Goal: Find specific page/section: Find specific page/section

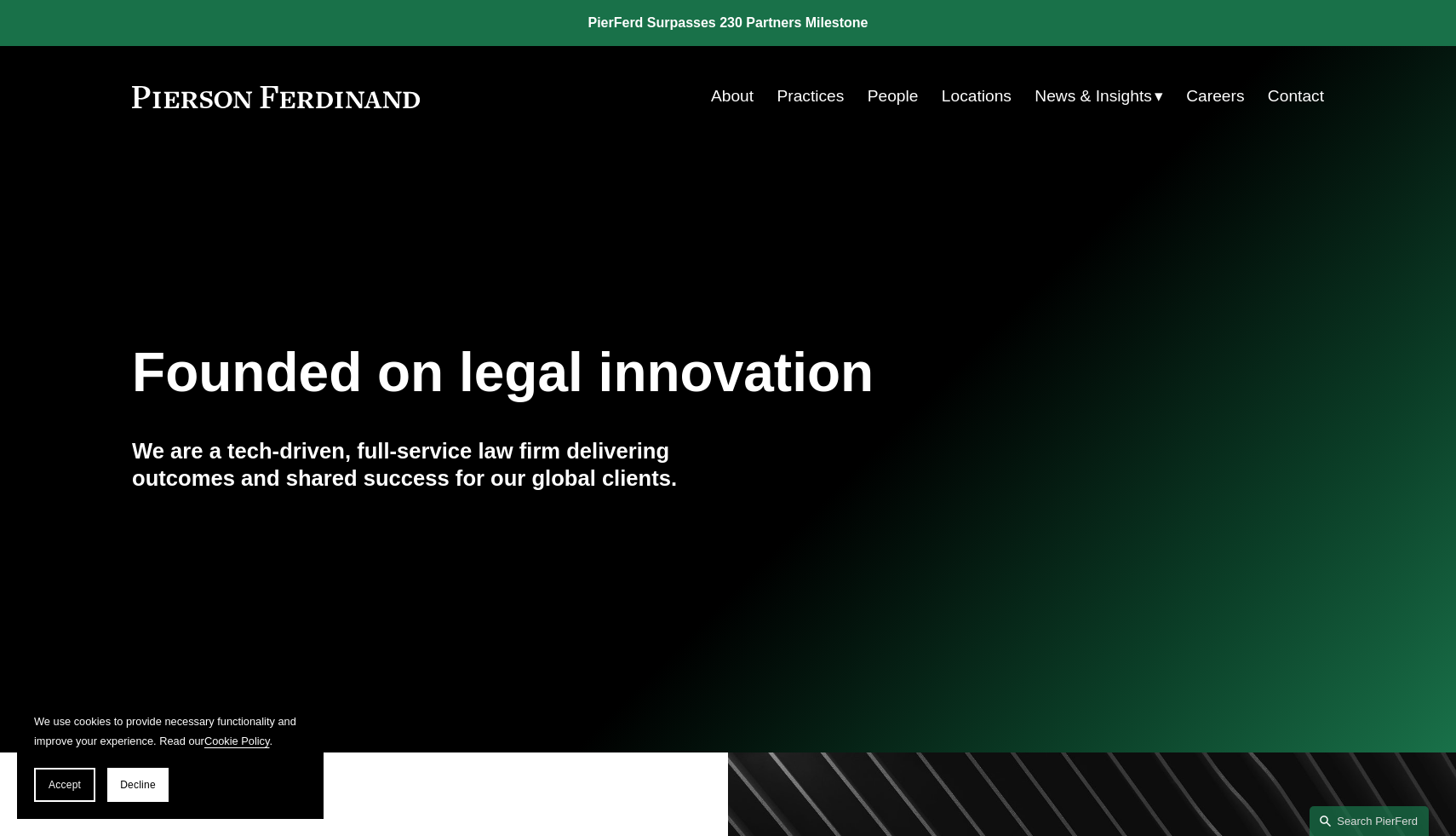
click at [1225, 100] on link "Careers" at bounding box center [1215, 96] width 58 height 32
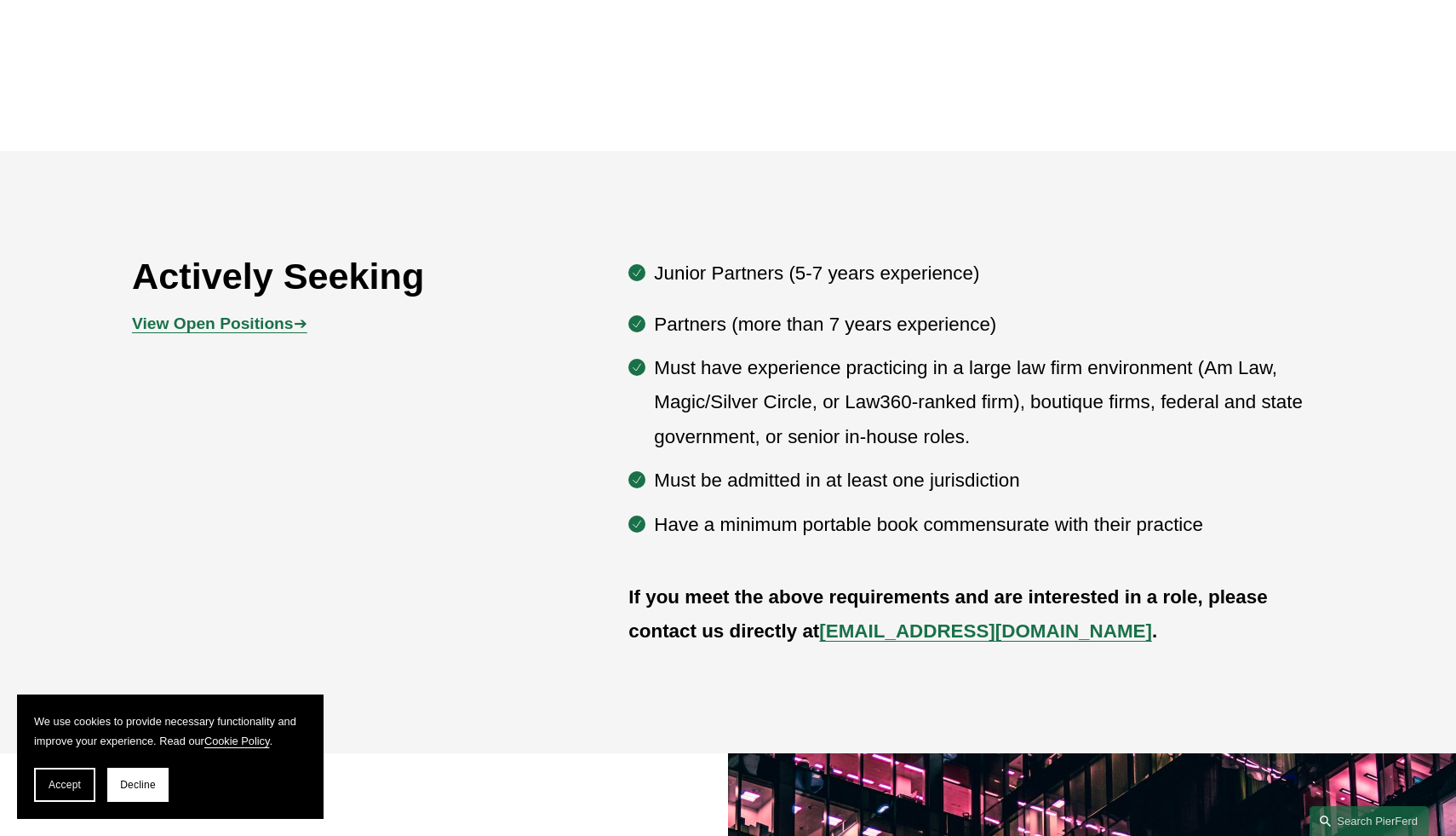
scroll to position [901, 0]
click at [278, 330] on strong "View Open Positions" at bounding box center [212, 322] width 161 height 18
